Goal: Task Accomplishment & Management: Manage account settings

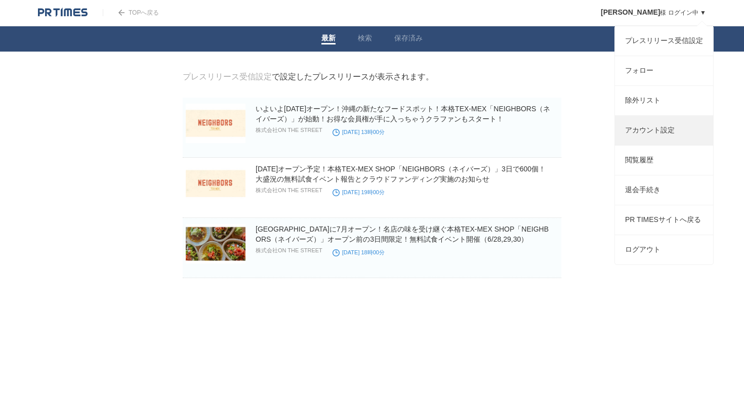
click at [645, 139] on link "アカウント設定" at bounding box center [664, 130] width 98 height 29
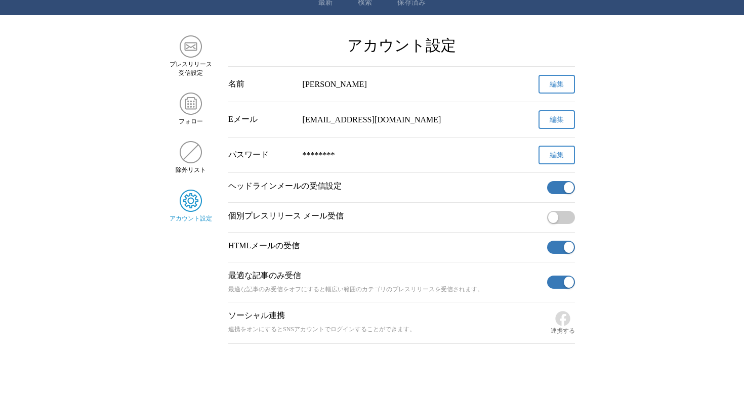
scroll to position [57, 0]
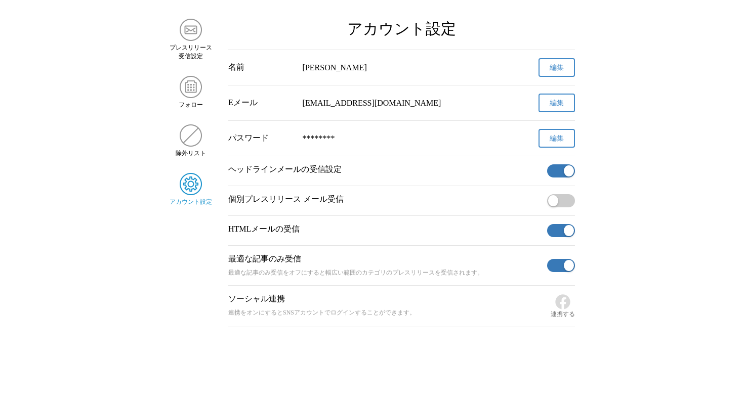
click at [567, 174] on button "button" at bounding box center [561, 170] width 28 height 13
click at [555, 229] on button "button" at bounding box center [561, 230] width 28 height 13
click at [555, 264] on button "button" at bounding box center [561, 265] width 28 height 13
click at [186, 37] on div "プレスリリース 受信設定" at bounding box center [190, 40] width 43 height 42
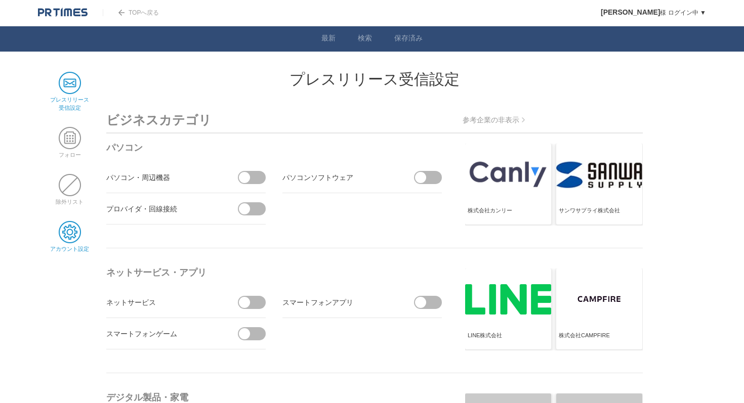
click at [59, 228] on span at bounding box center [70, 232] width 22 height 22
